Goal: Complete application form: Complete application form

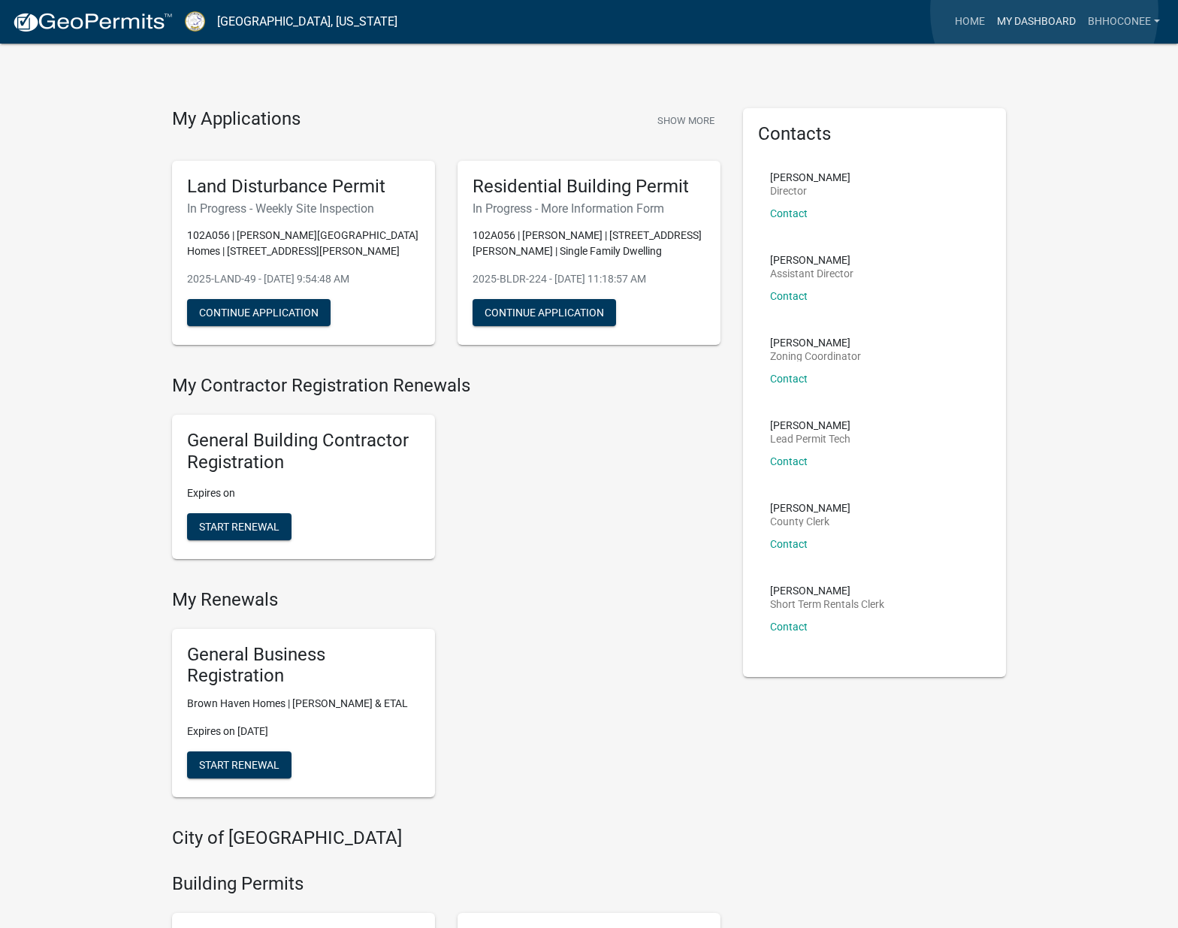
click at [1045, 11] on link "My Dashboard" at bounding box center [1036, 22] width 91 height 29
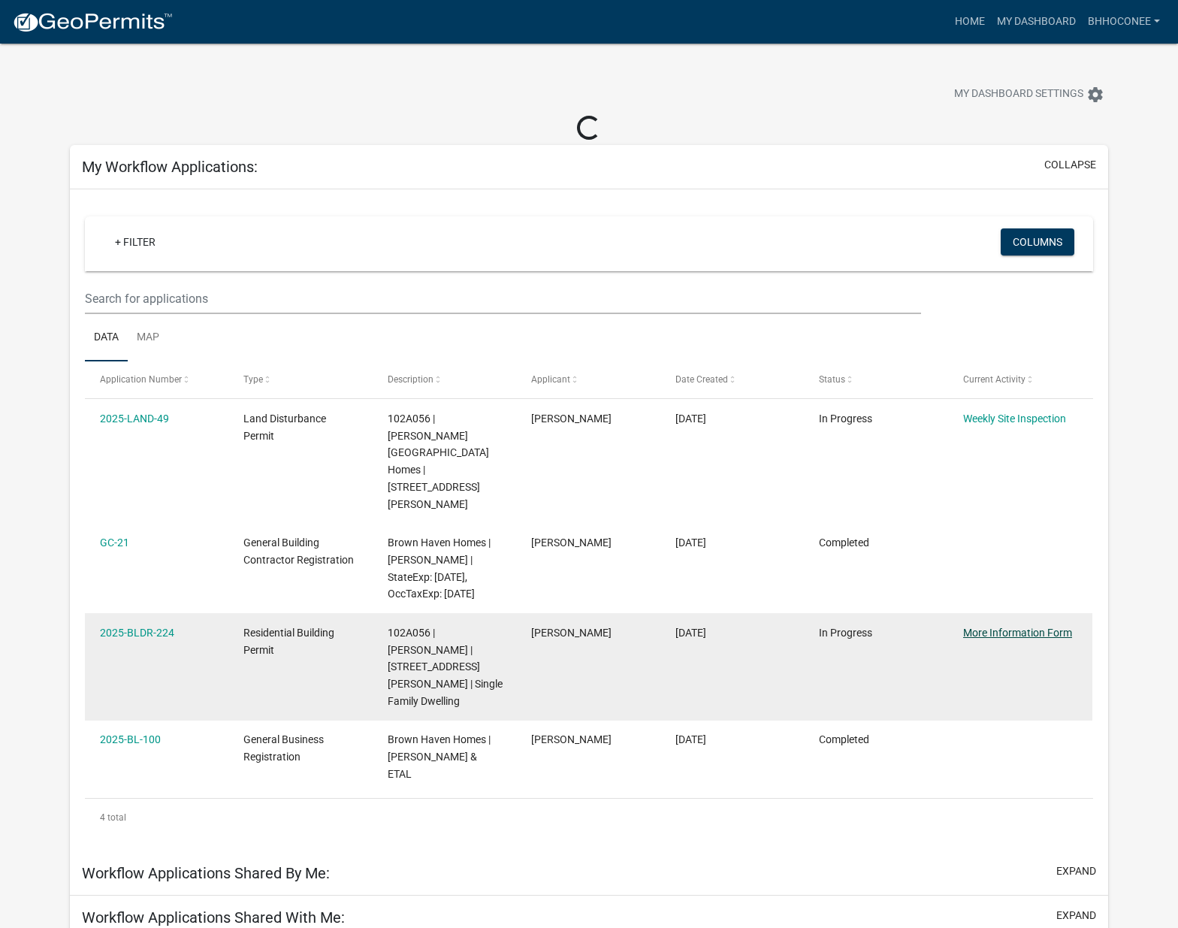
click at [1032, 627] on link "More Information Form" at bounding box center [1017, 633] width 109 height 12
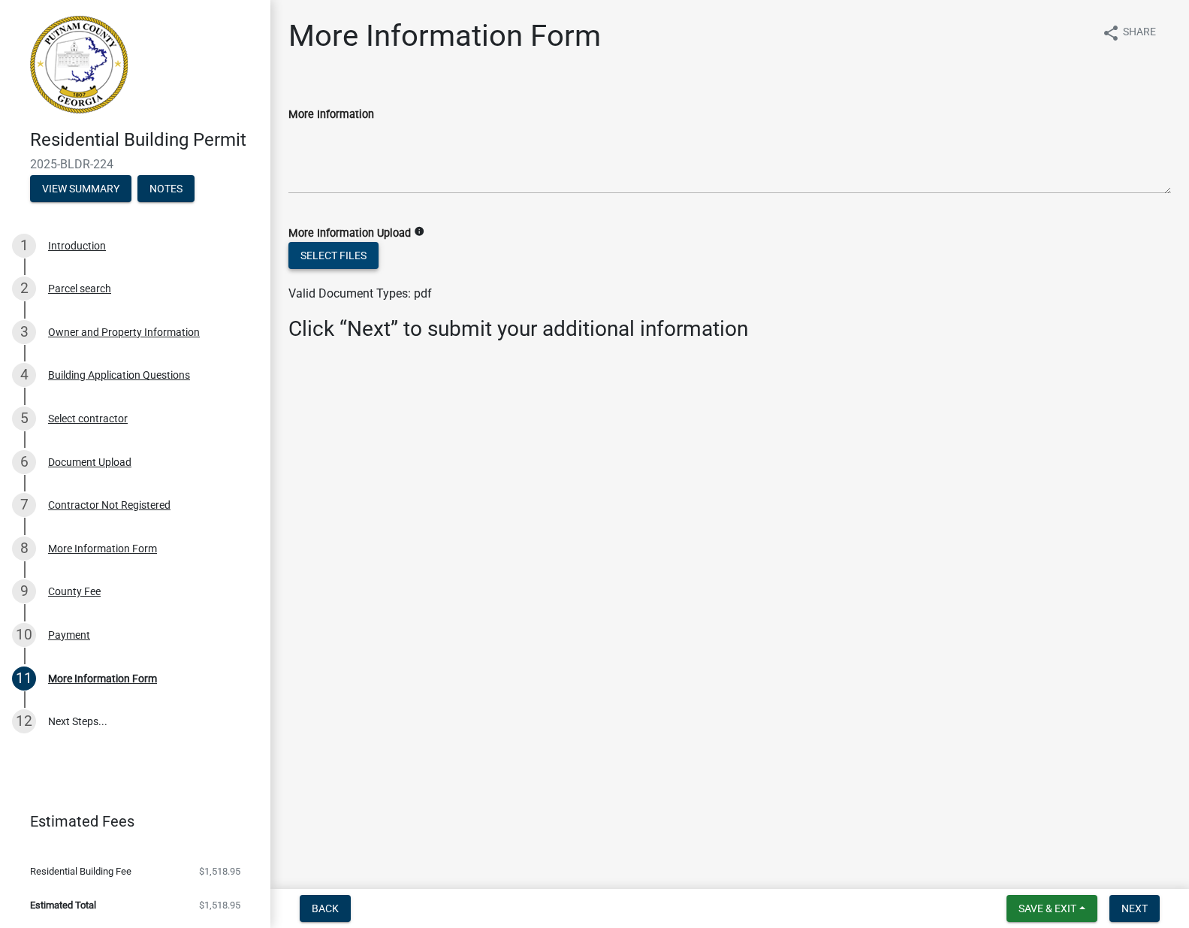
click at [333, 257] on button "Select files" at bounding box center [333, 255] width 90 height 27
click at [338, 257] on button "Select files" at bounding box center [333, 255] width 90 height 27
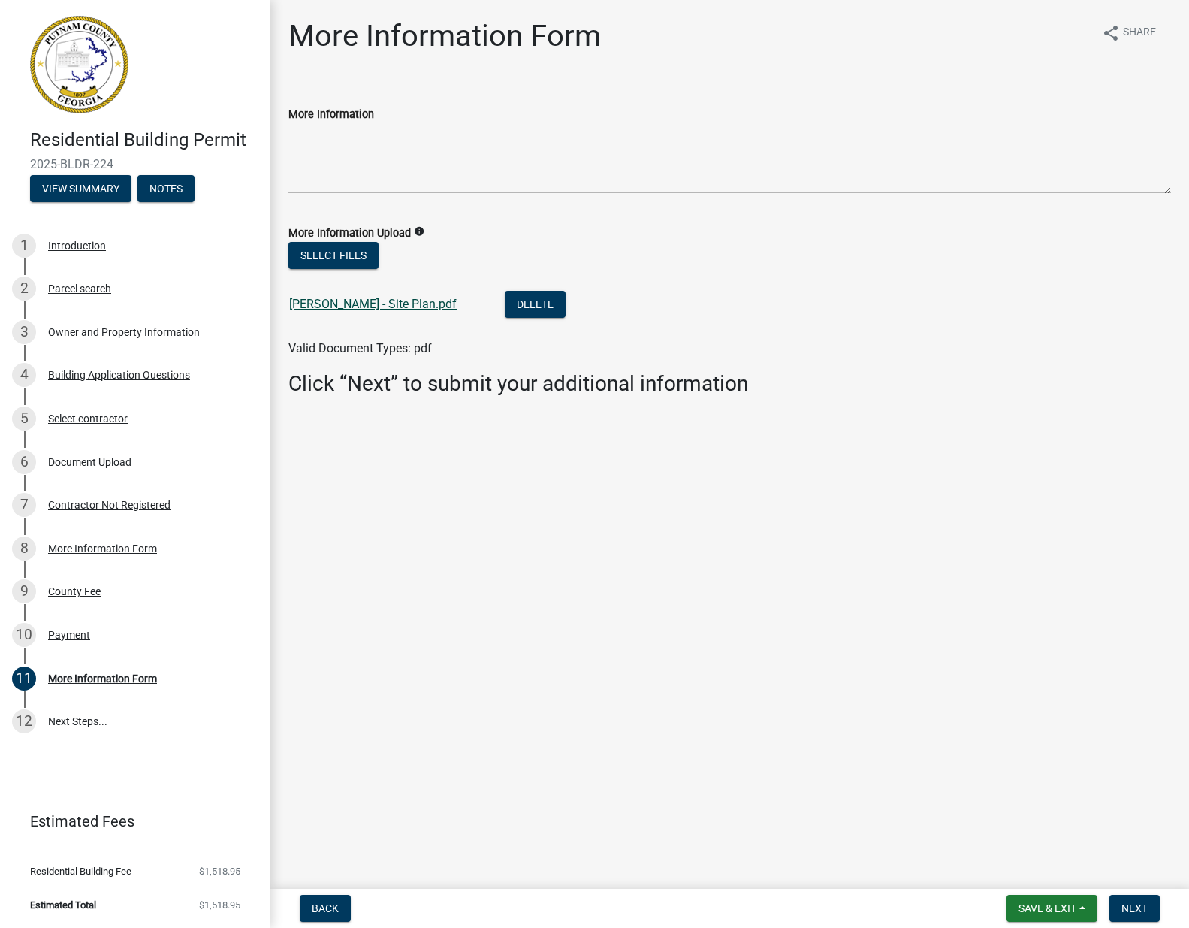
click at [361, 298] on link "[PERSON_NAME] - Site Plan.pdf" at bounding box center [373, 304] width 168 height 14
click at [1073, 917] on button "Save & Exit" at bounding box center [1052, 908] width 91 height 27
click at [1027, 866] on button "Save & Exit" at bounding box center [1037, 869] width 120 height 36
